Goal: Contribute content: Add original content to the website for others to see

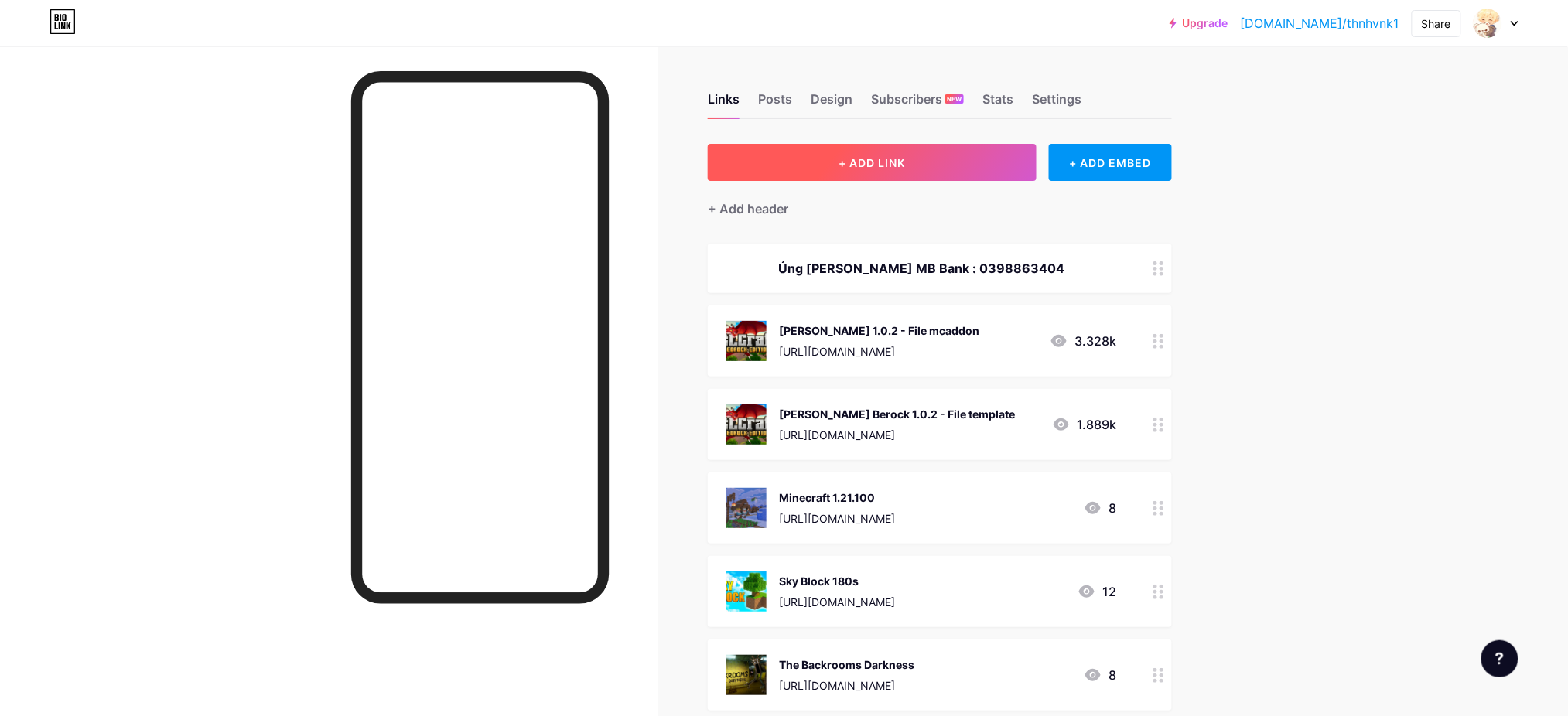
click at [917, 148] on button "+ ADD LINK" at bounding box center [873, 162] width 329 height 37
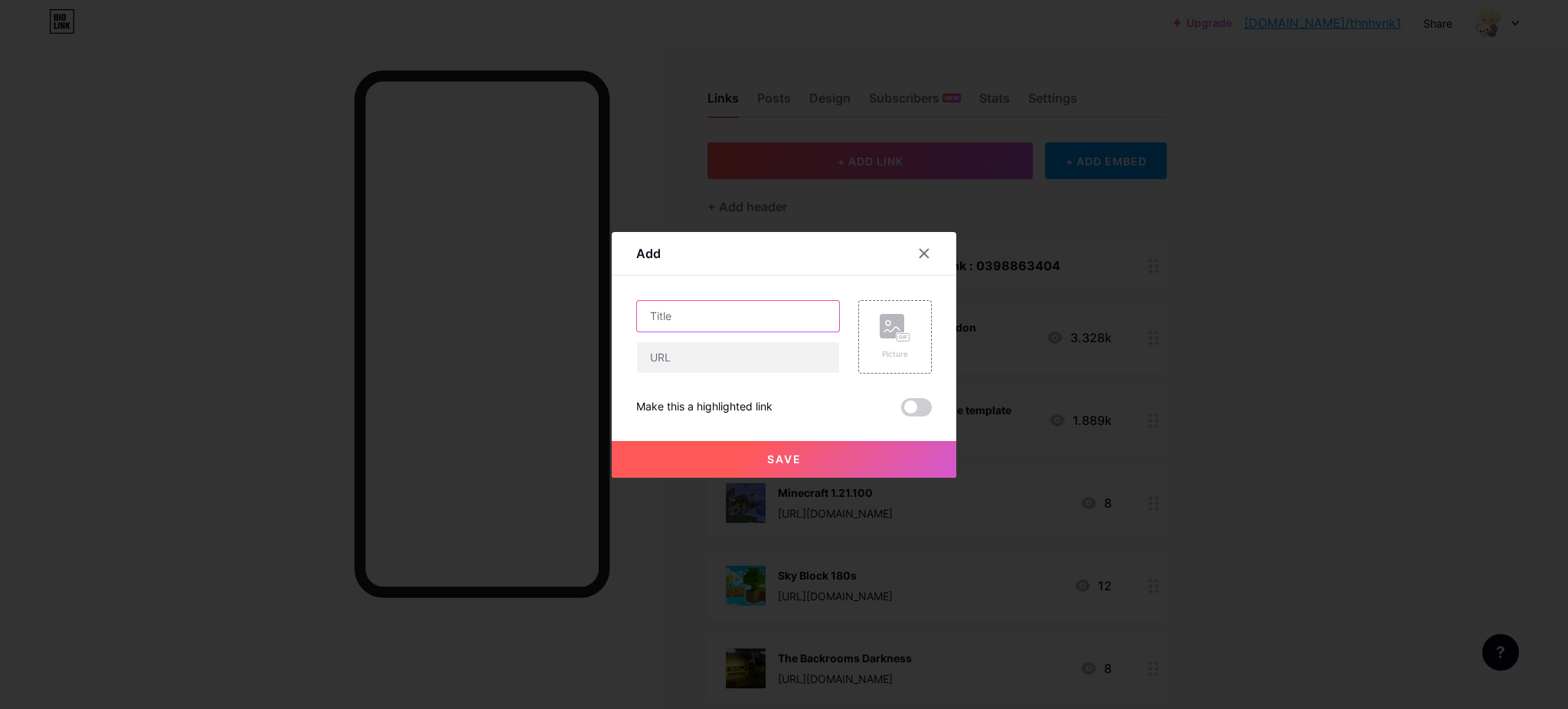
click at [726, 314] on input "text" at bounding box center [738, 316] width 202 height 31
type input "One Pice"
click at [718, 354] on input "text" at bounding box center [738, 358] width 202 height 31
paste input "[URL][DOMAIN_NAME]"
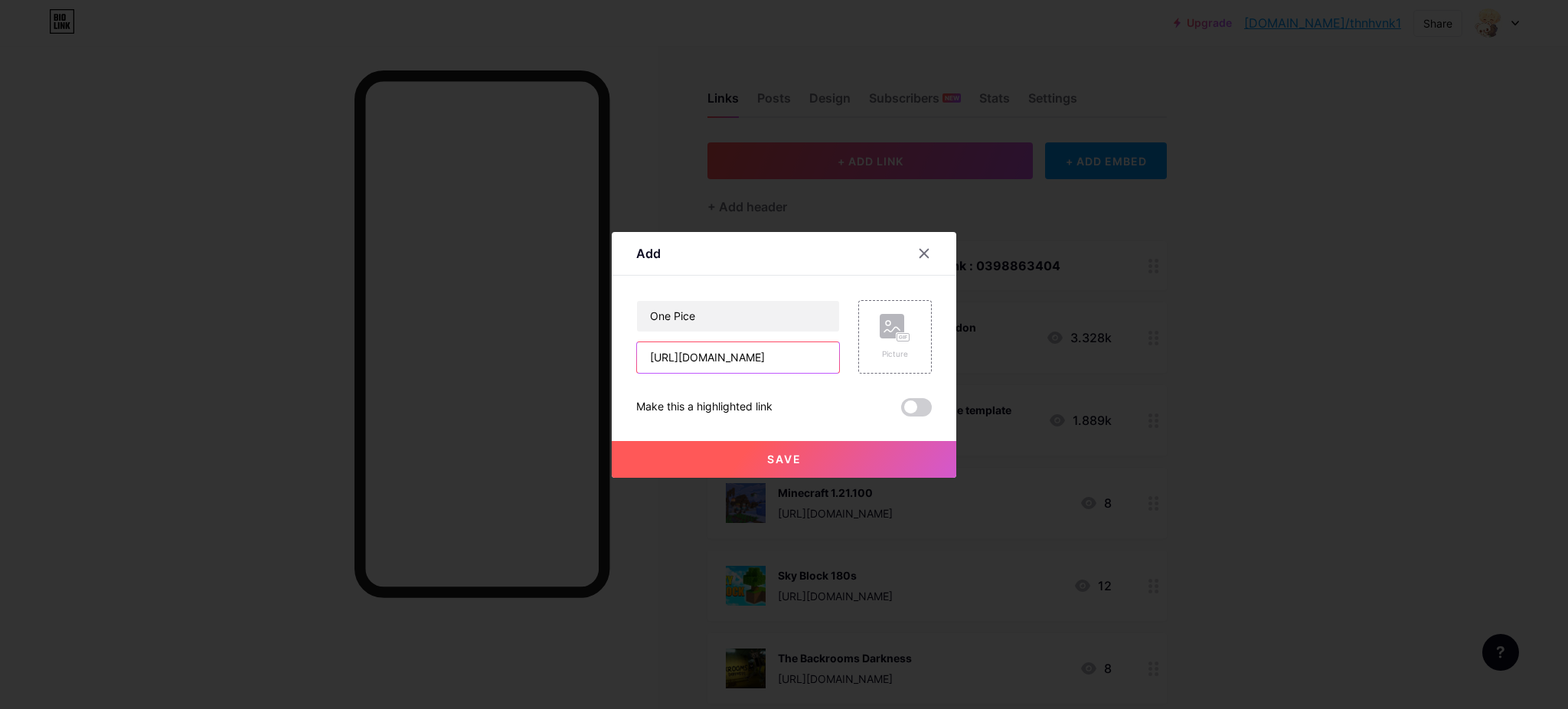
type input "[URL][DOMAIN_NAME]"
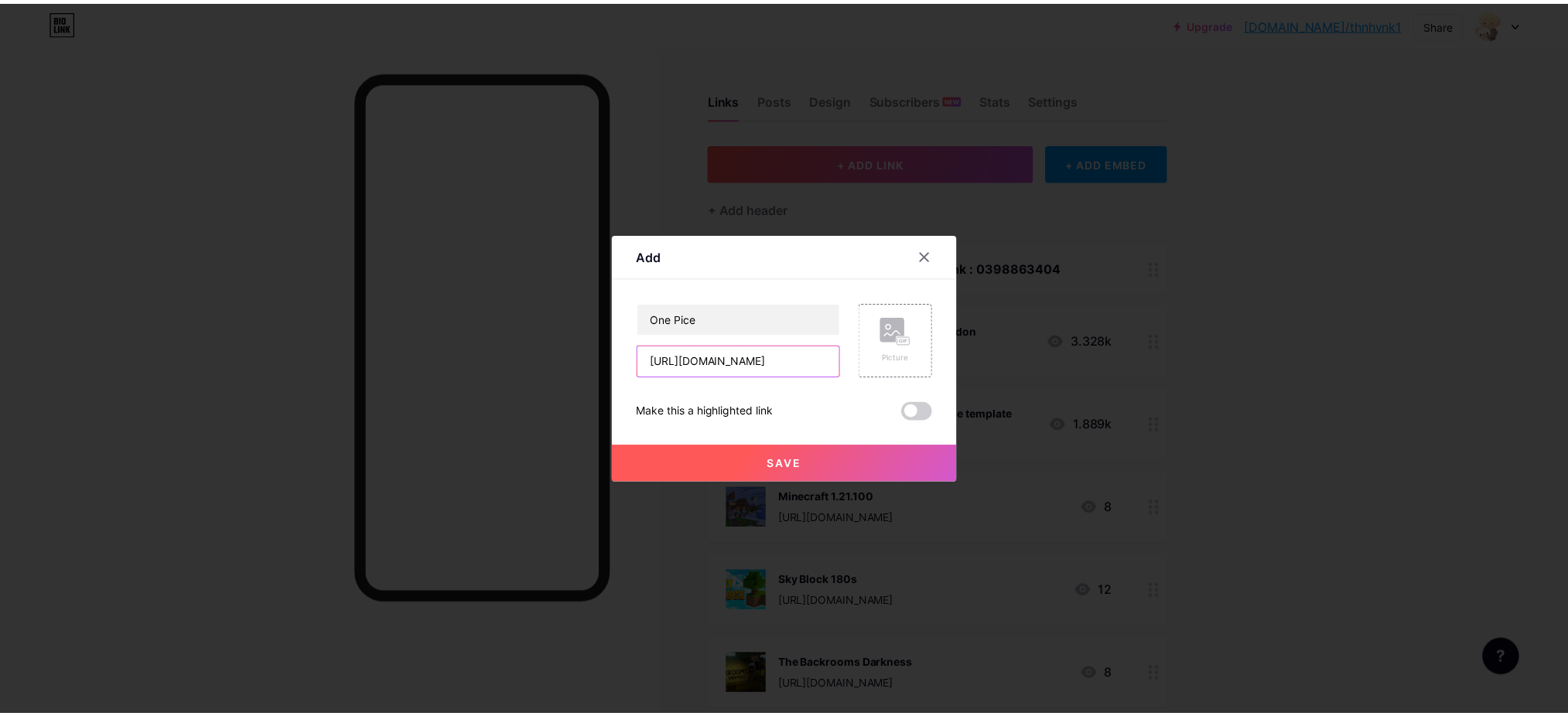
scroll to position [0, 0]
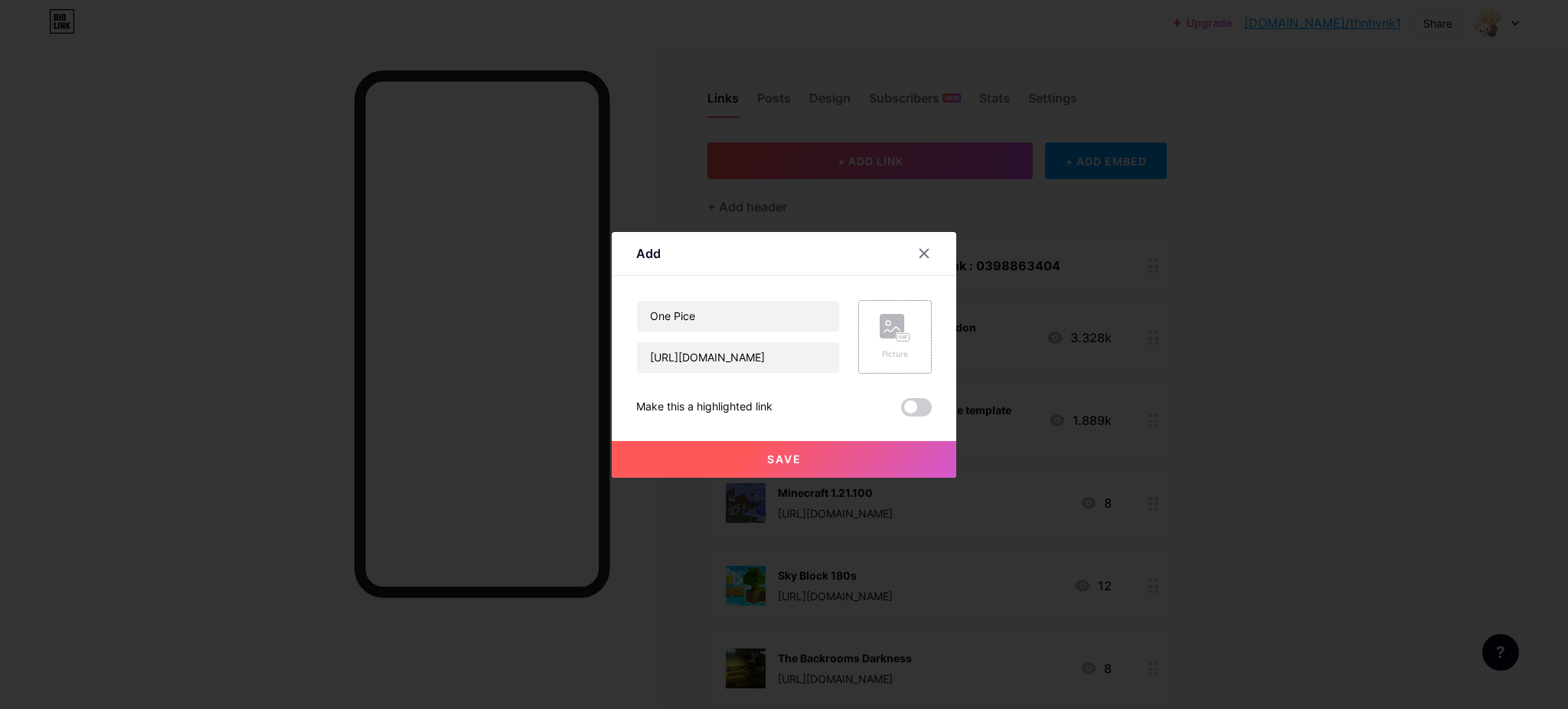
click at [904, 337] on div "Picture" at bounding box center [895, 337] width 74 height 74
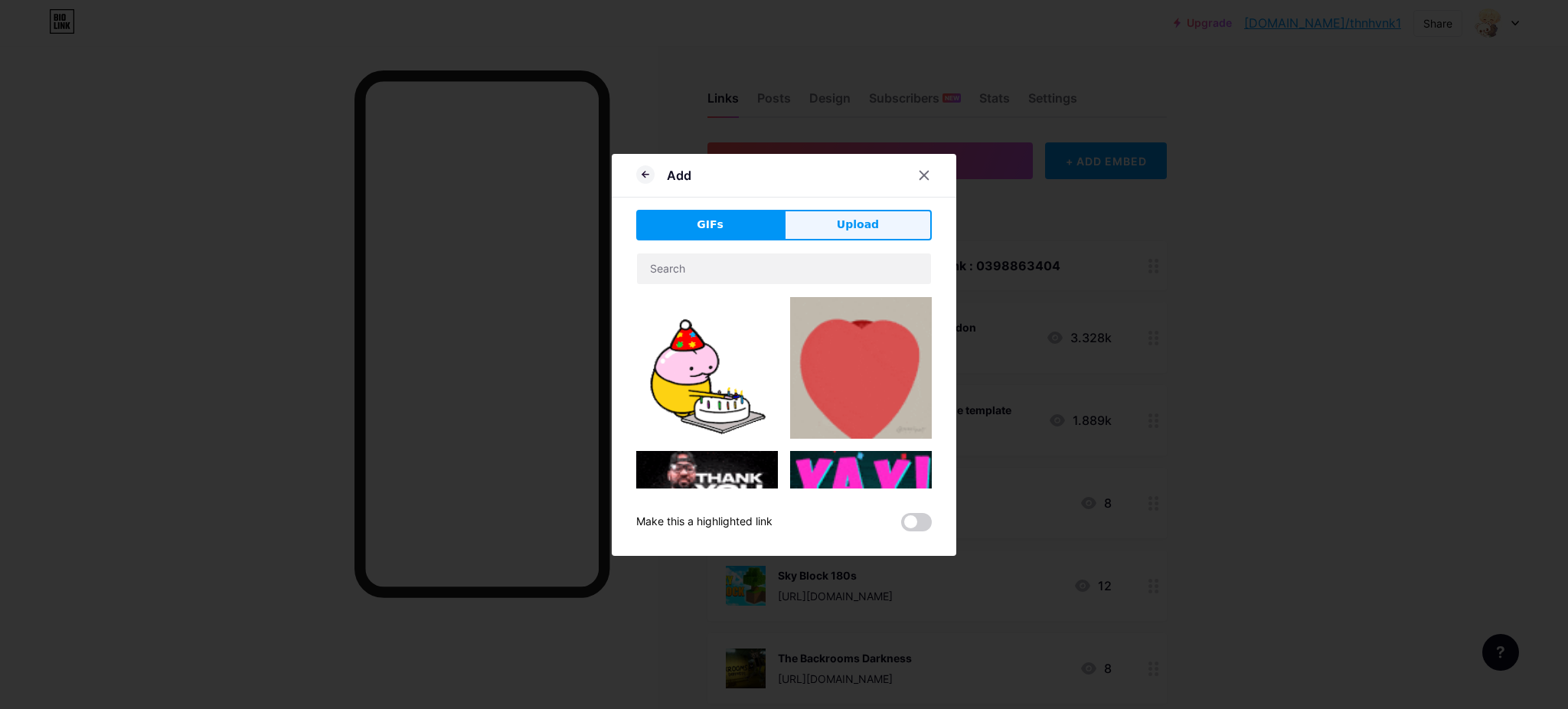
click at [855, 230] on span "Upload" at bounding box center [858, 225] width 42 height 16
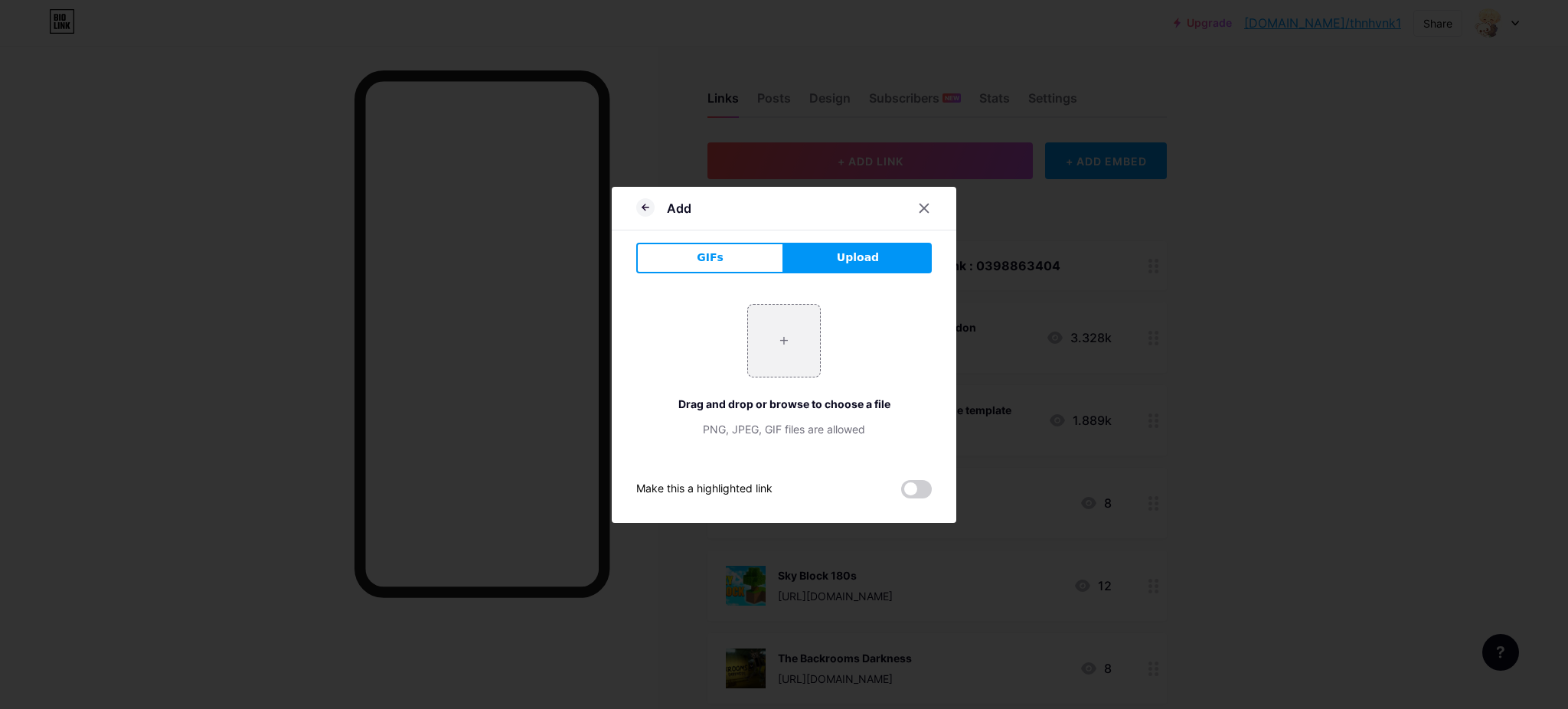
click at [835, 371] on div "+ Drag and drop or browse to choose a file PNG, JPEG, GIF files are allowed" at bounding box center [784, 371] width 295 height 134
click at [808, 366] on input "file" at bounding box center [784, 341] width 72 height 72
type input "C:\fakepath\download.jpg"
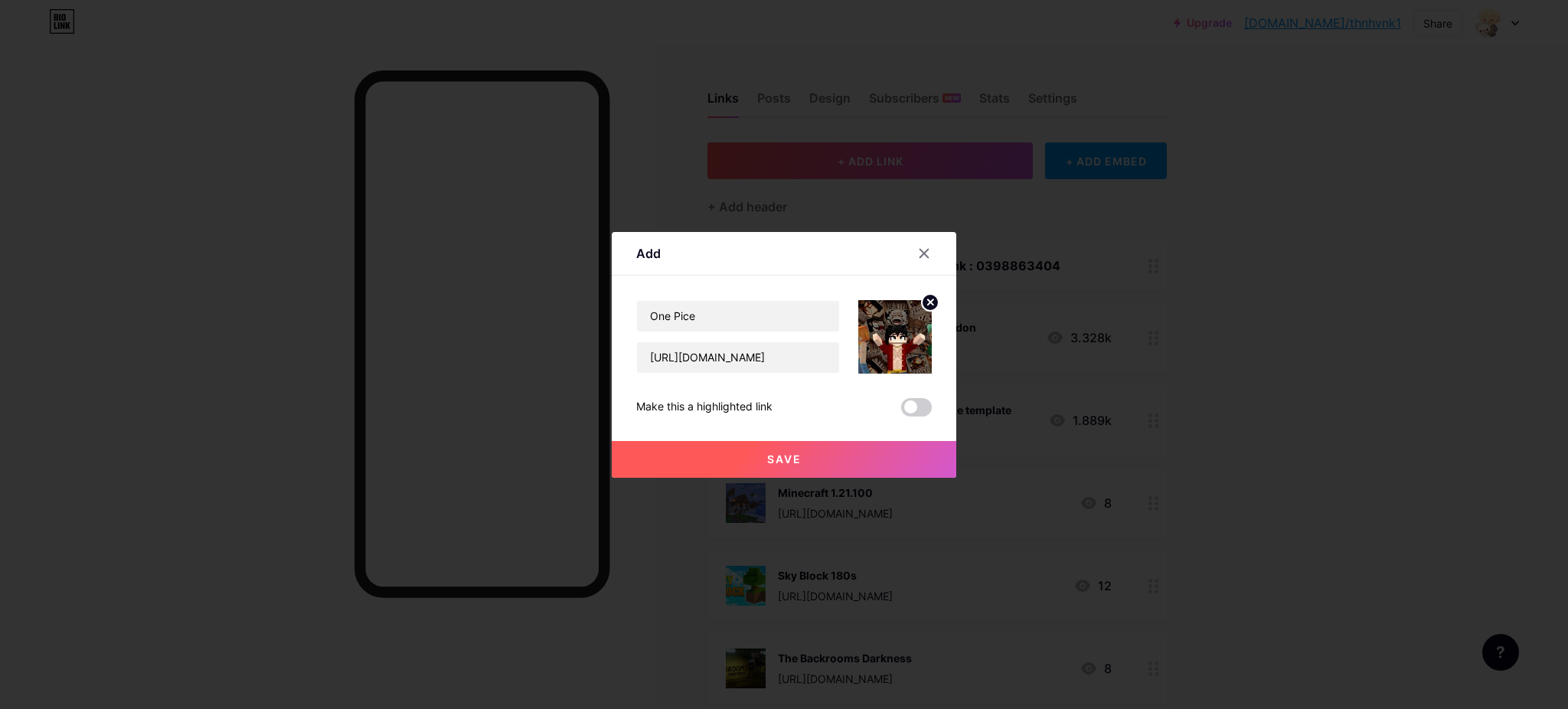
click at [833, 458] on button "Save" at bounding box center [784, 459] width 345 height 37
